Goal: Check status: Check status

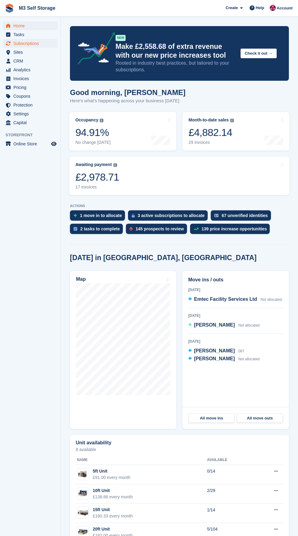
click at [42, 43] on span "Subscriptions" at bounding box center [31, 43] width 36 height 9
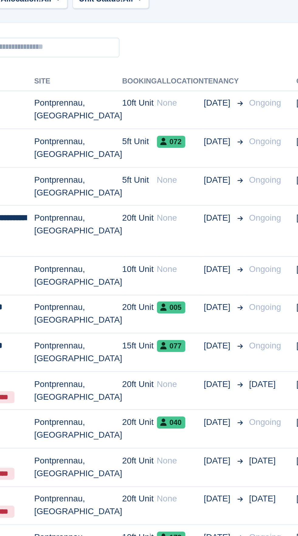
scroll to position [1, 0]
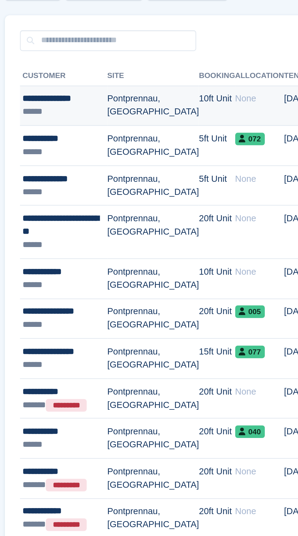
click at [163, 184] on td "10ft Unit" at bounding box center [171, 182] width 17 height 19
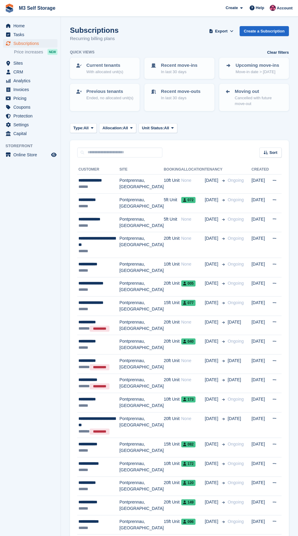
scroll to position [1, 0]
